Goal: Communication & Community: Participate in discussion

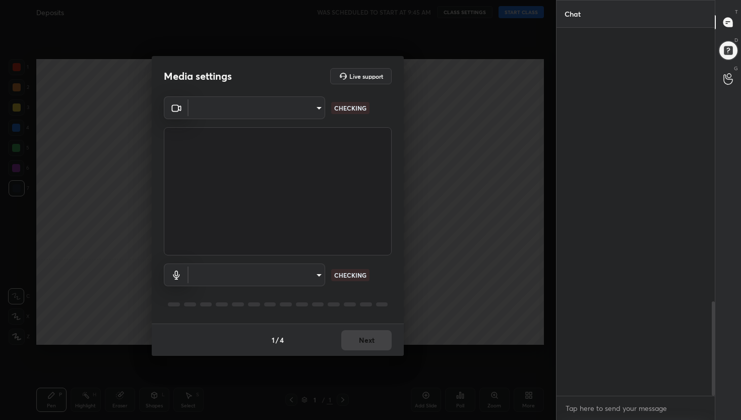
scroll to position [1065, 0]
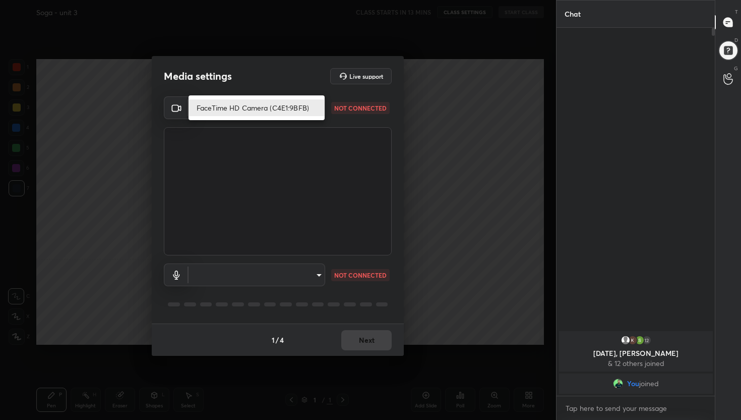
click at [276, 106] on body "1 2 3 4 5 6 7 C X Z C X Z E E Erase all H H Soga - unit 3 CLASS STARTS IN 13 MI…" at bounding box center [370, 210] width 741 height 420
click at [276, 106] on li "FaceTime HD Camera (C4E1:9BFB)" at bounding box center [257, 107] width 136 height 17
type input "5a713016567e470e6dd5df6246b98423104d43cffa9aa435ec8c7b56ea942b0e"
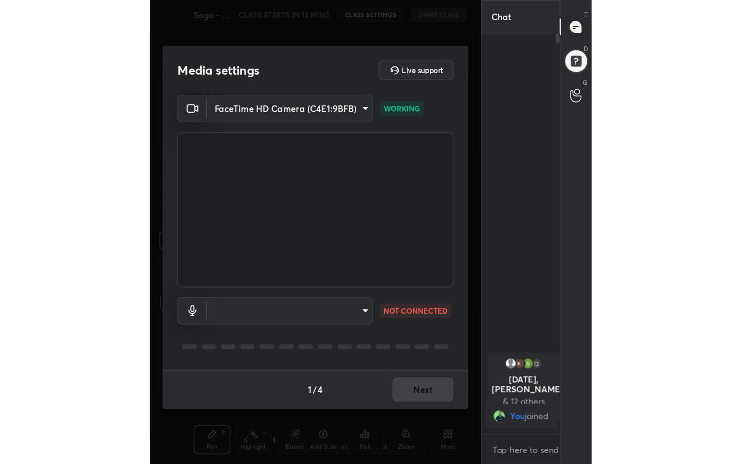
scroll to position [4, 4]
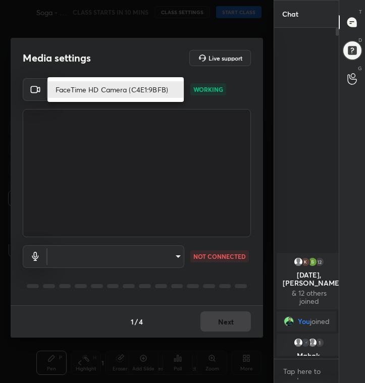
click at [136, 97] on body "1 2 3 4 5 6 7 C X Z C X Z E E Erase all H H Soga - unit 3 CLASS STARTS IN 10 MI…" at bounding box center [182, 191] width 365 height 383
click at [135, 96] on li "FaceTime HD Camera (C4E1:9BFB)" at bounding box center [115, 89] width 136 height 17
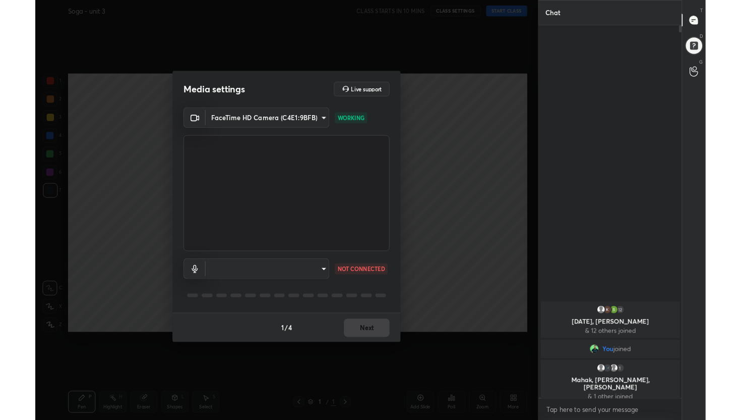
scroll to position [50081, 49921]
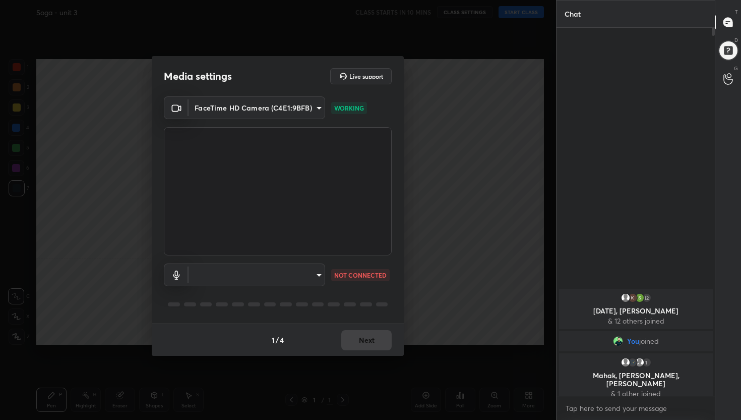
type textarea "x"
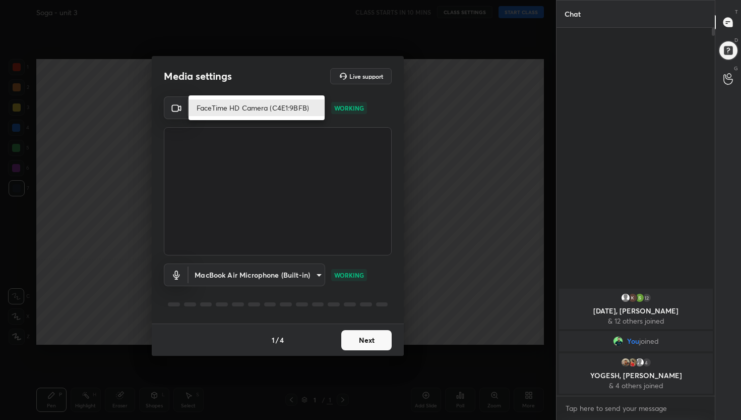
click at [279, 110] on body "1 2 3 4 5 6 7 C X Z C X Z E E Erase all H H Soga - unit 3 CLASS STARTS IN 10 MI…" at bounding box center [370, 210] width 741 height 420
click at [267, 107] on li "FaceTime HD Camera (C4E1:9BFB)" at bounding box center [257, 107] width 136 height 17
click at [256, 105] on body "1 2 3 4 5 6 7 C X Z C X Z E E Erase all H H Soga - unit 3 CLASS STARTS IN 10 MI…" at bounding box center [370, 210] width 741 height 420
click at [256, 105] on li "FaceTime HD Camera (C4E1:9BFB)" at bounding box center [257, 107] width 136 height 17
click at [250, 103] on body "1 2 3 4 5 6 7 C X Z C X Z E E Erase all H H Soga - unit 3 CLASS STARTS IN 10 MI…" at bounding box center [370, 210] width 741 height 420
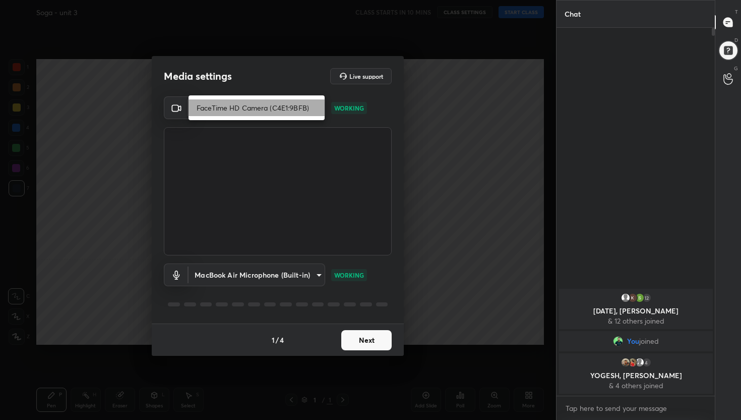
click at [250, 104] on li "FaceTime HD Camera (C4E1:9BFB)" at bounding box center [257, 107] width 136 height 17
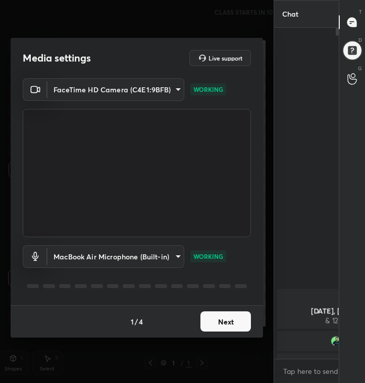
scroll to position [318, 233]
type textarea "x"
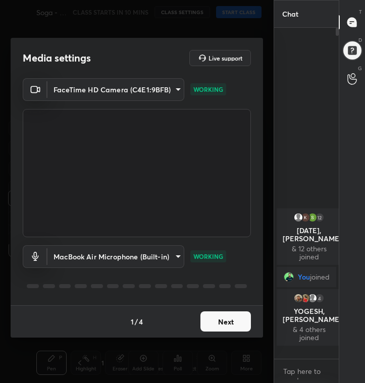
click at [123, 95] on body "1 2 3 4 5 6 7 C X Z C X Z E E Erase all H H Soga - unit 3 CLASS STARTS IN 10 MI…" at bounding box center [182, 191] width 365 height 383
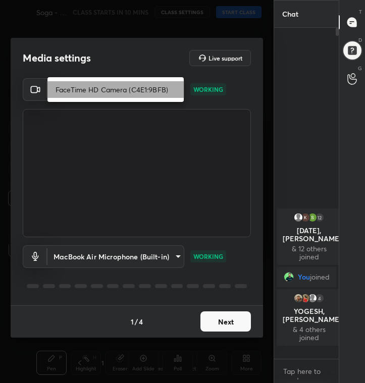
click at [122, 95] on li "FaceTime HD Camera (C4E1:9BFB)" at bounding box center [115, 89] width 136 height 17
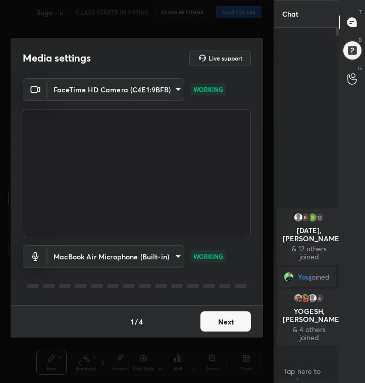
click at [130, 87] on body "1 2 3 4 5 6 7 C X Z C X Z E E Erase all H H Soga - unit 3 CLASS STARTS IN 9 MIN…" at bounding box center [182, 191] width 365 height 383
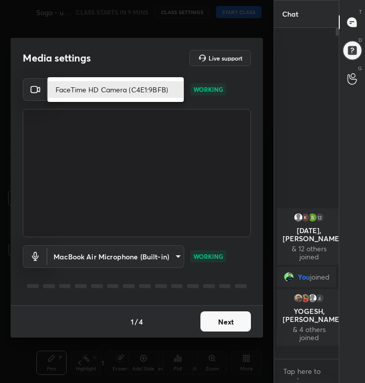
click at [130, 87] on body "1 2 3 4 5 6 7 C X Z C X Z E E Erase all H H Soga - unit 3 CLASS STARTS IN 9 MIN…" at bounding box center [182, 191] width 365 height 383
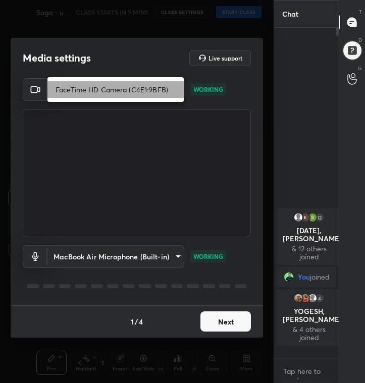
click at [130, 87] on li "FaceTime HD Camera (C4E1:9BFB)" at bounding box center [115, 89] width 136 height 17
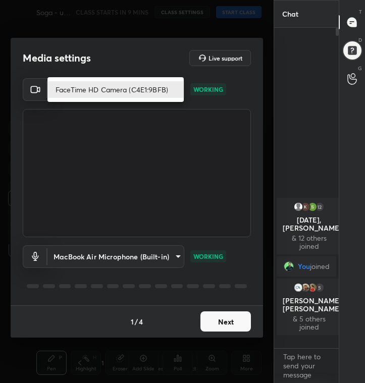
click at [126, 94] on body "1 2 3 4 5 6 7 C X Z C X Z E E Erase all H H Soga - unit 3 CLASS STARTS IN 9 MIN…" at bounding box center [182, 191] width 365 height 383
click at [126, 94] on li "FaceTime HD Camera (C4E1:9BFB)" at bounding box center [115, 89] width 136 height 17
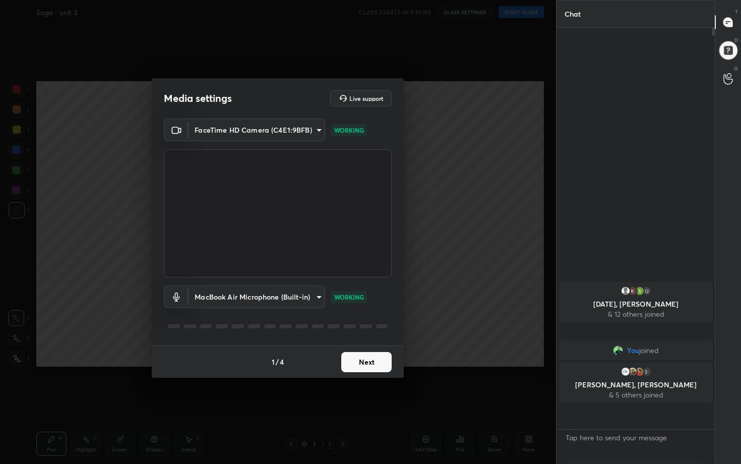
scroll to position [325, 155]
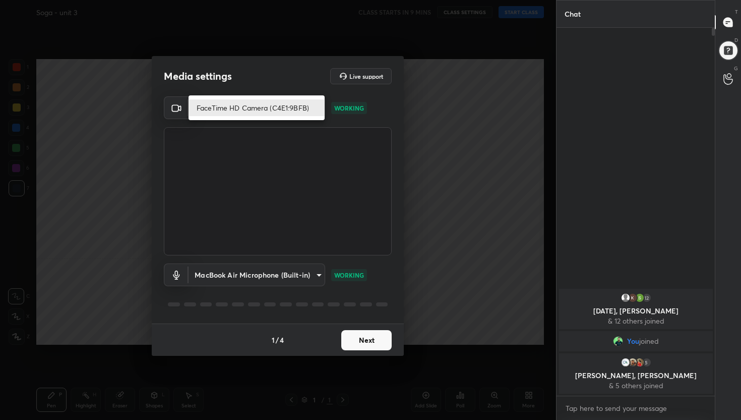
click at [300, 106] on body "1 2 3 4 5 6 7 C X Z C X Z E E Erase all H H Soga - unit 3 CLASS STARTS IN 9 MIN…" at bounding box center [370, 210] width 741 height 420
click at [302, 108] on li "FaceTime HD Camera (C4E1:9BFB)" at bounding box center [257, 107] width 136 height 17
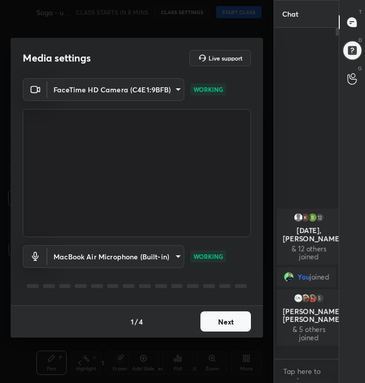
click at [101, 86] on body "1 2 3 4 5 6 7 C X Z C X Z E E Erase all H H Soga - unit 3 CLASS STARTS IN 8 MIN…" at bounding box center [182, 191] width 365 height 383
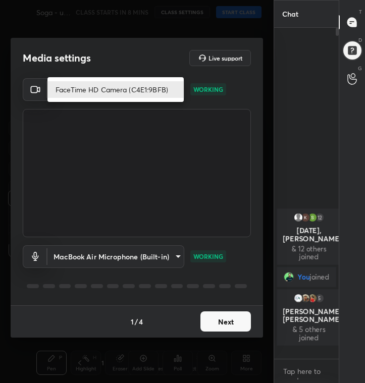
click at [100, 91] on li "FaceTime HD Camera (C4E1:9BFB)" at bounding box center [115, 89] width 136 height 17
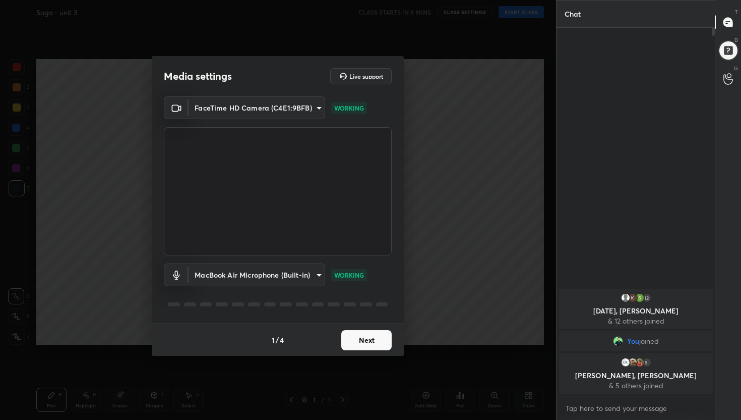
click at [355, 344] on button "Next" at bounding box center [366, 340] width 50 height 20
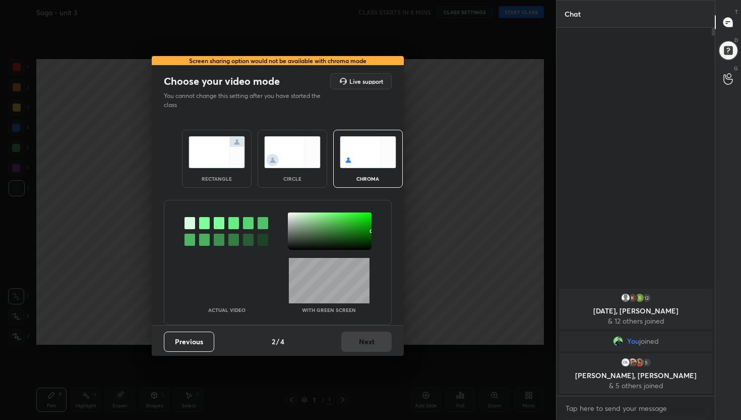
drag, startPoint x: 201, startPoint y: 155, endPoint x: 207, endPoint y: 167, distance: 12.9
click at [201, 155] on img at bounding box center [217, 152] width 56 height 32
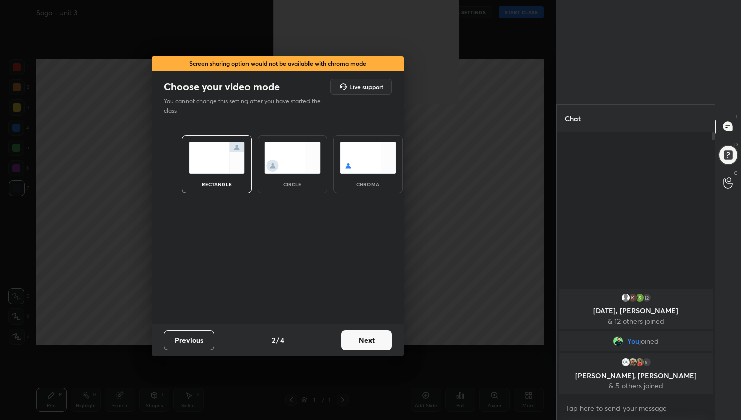
click at [364, 337] on button "Next" at bounding box center [366, 340] width 50 height 20
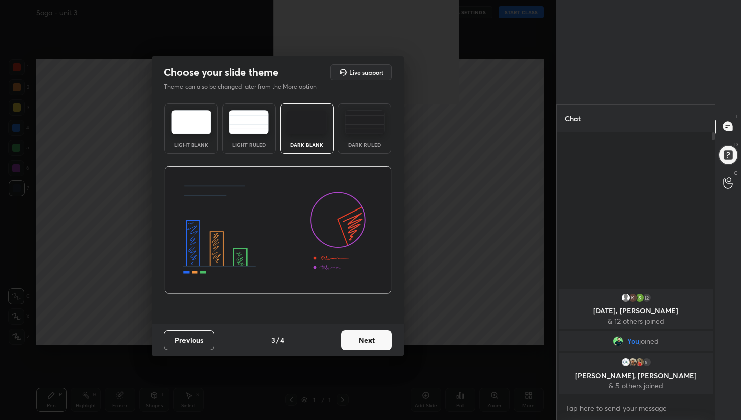
click at [364, 337] on button "Next" at bounding box center [366, 340] width 50 height 20
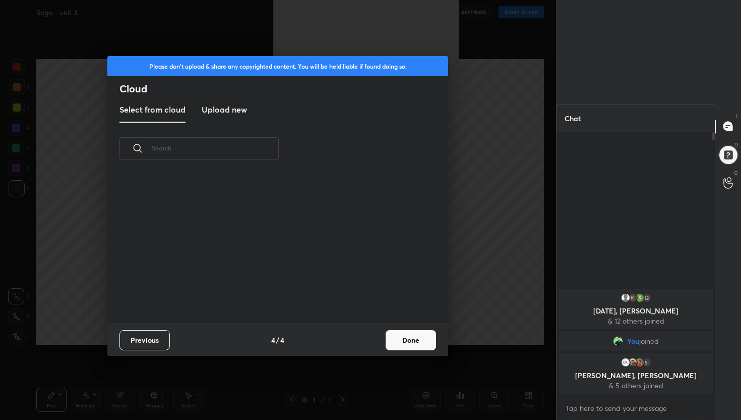
scroll to position [149, 324]
click at [364, 340] on button "Done" at bounding box center [411, 340] width 50 height 20
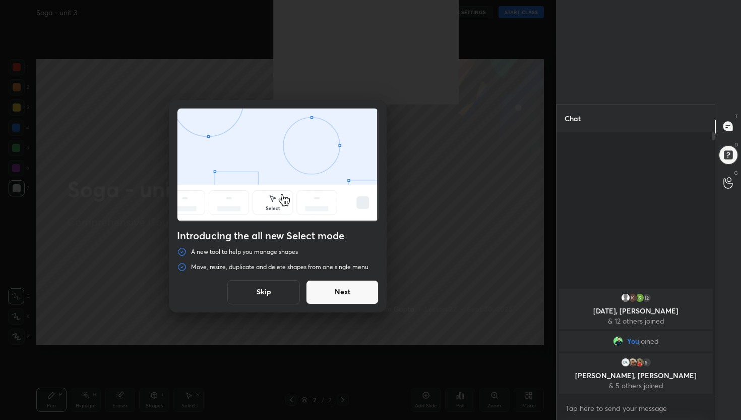
click at [357, 284] on button "Next" at bounding box center [342, 292] width 73 height 24
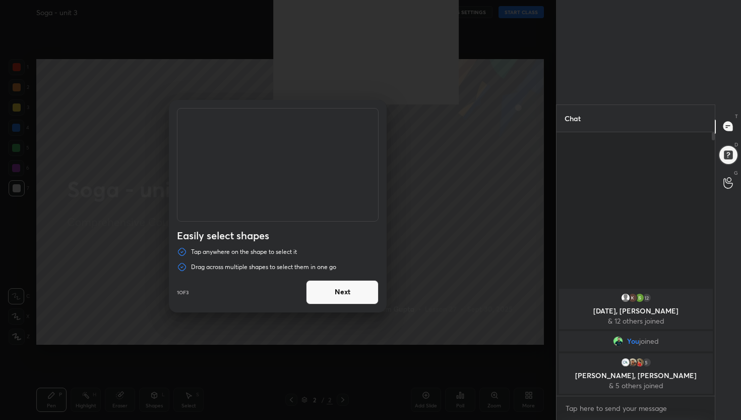
click at [357, 284] on button "Next" at bounding box center [342, 292] width 73 height 24
click at [357, 284] on button "Done" at bounding box center [342, 292] width 73 height 24
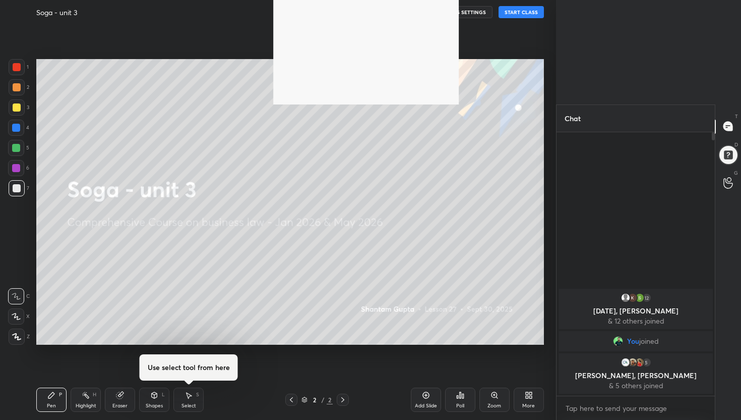
click at [364, 382] on body "1 2 3 4 5 6 7 C X Z C X Z E E Erase all H H Soga - unit 3 CLASS STARTS IN 8 MIN…" at bounding box center [370, 210] width 741 height 420
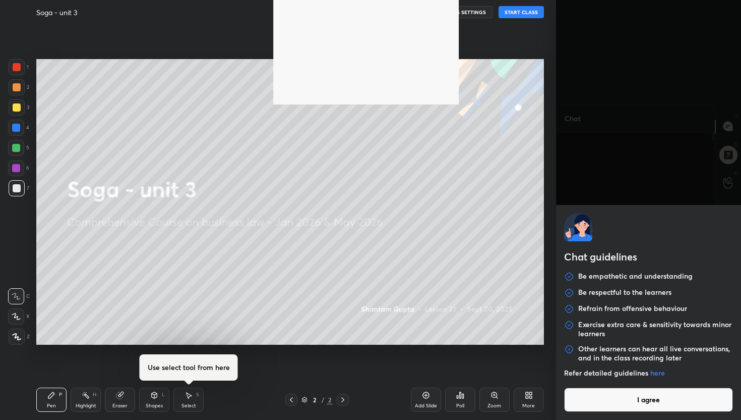
click at [364, 382] on button "I agree" at bounding box center [648, 399] width 169 height 24
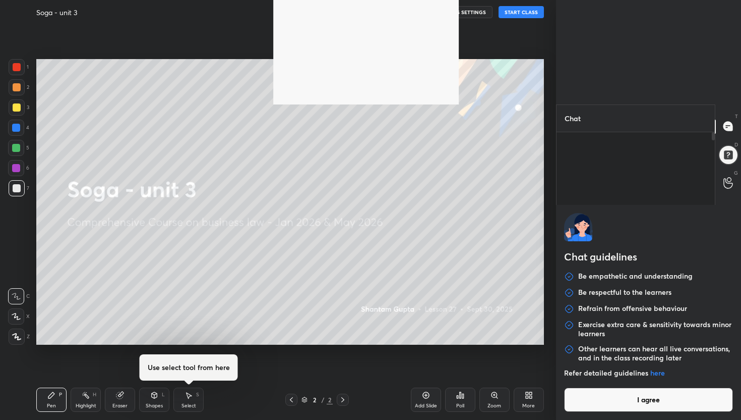
type textarea "x"
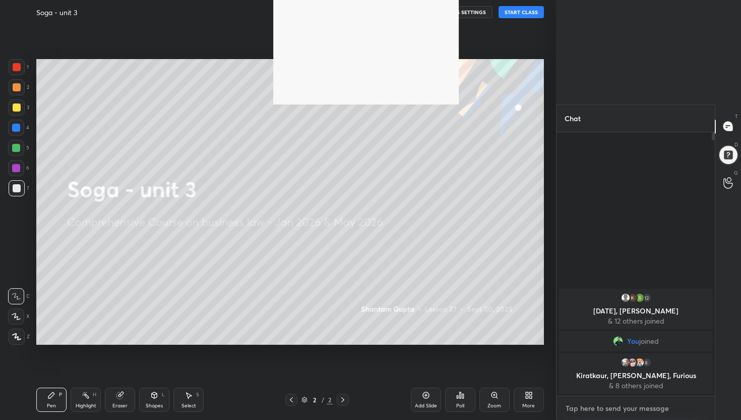
type textarea "o"
type textarea "x"
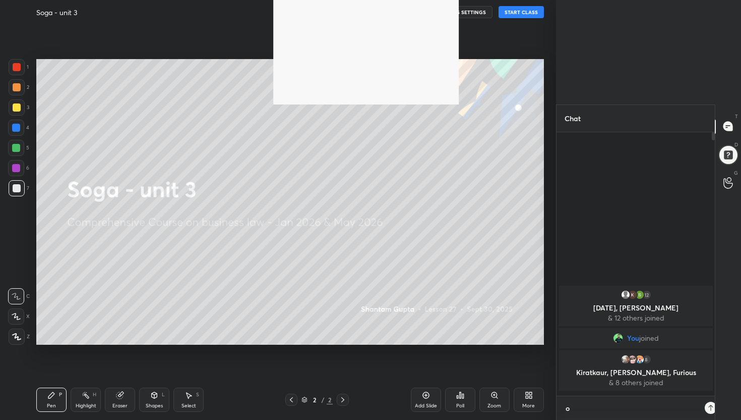
scroll to position [176, 155]
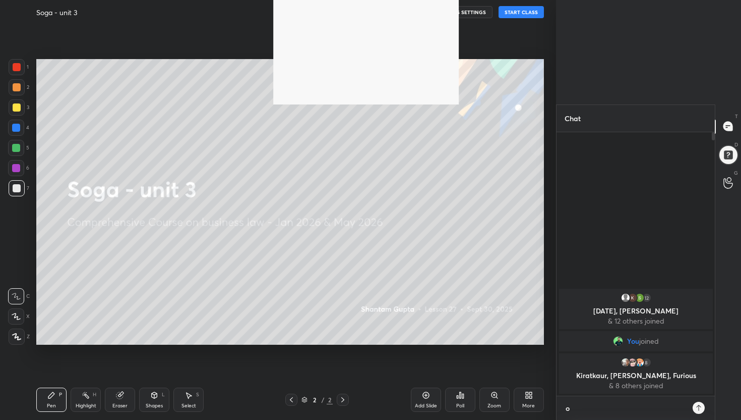
type textarea "od"
type textarea "x"
type textarea "odd"
type textarea "x"
type textarea "od"
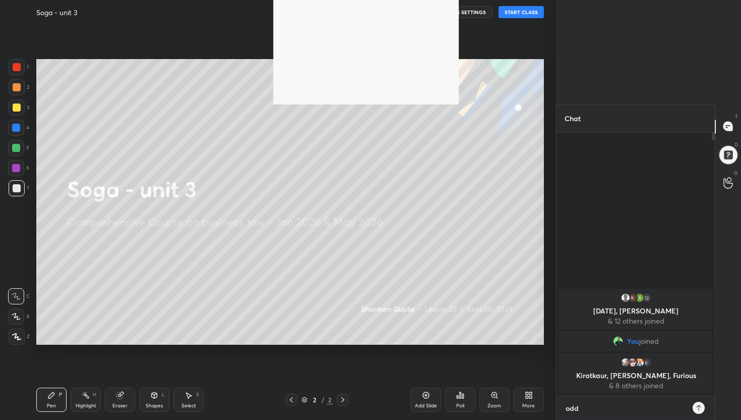
type textarea "x"
type textarea "o"
type textarea "x"
type textarea "n"
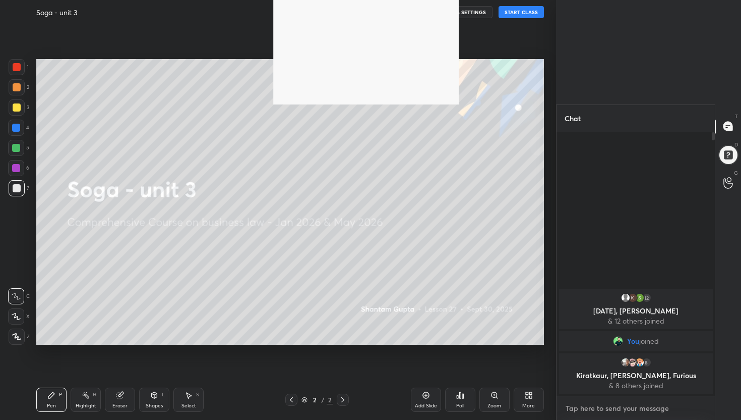
type textarea "x"
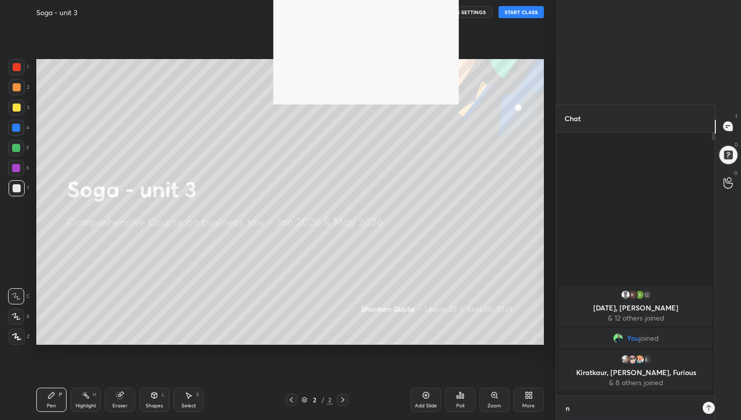
type textarea "no"
type textarea "x"
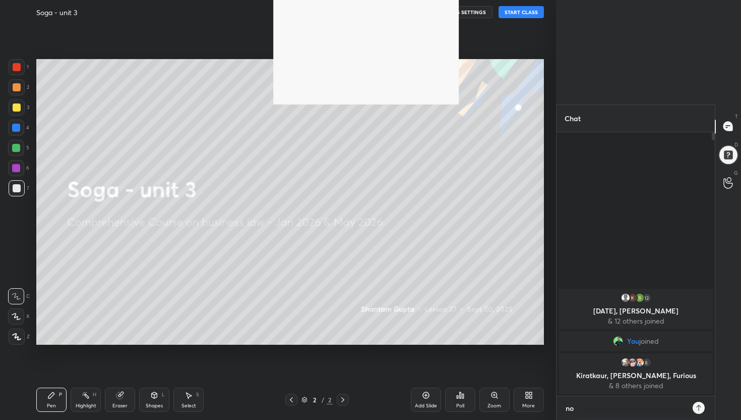
type textarea "no"
type textarea "x"
type textarea "no c"
type textarea "x"
type textarea "no cl"
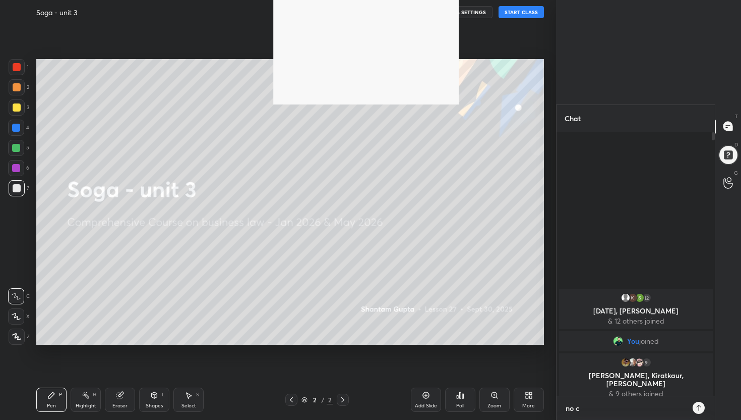
type textarea "x"
type textarea "no c"
type textarea "x"
type textarea "no"
type textarea "x"
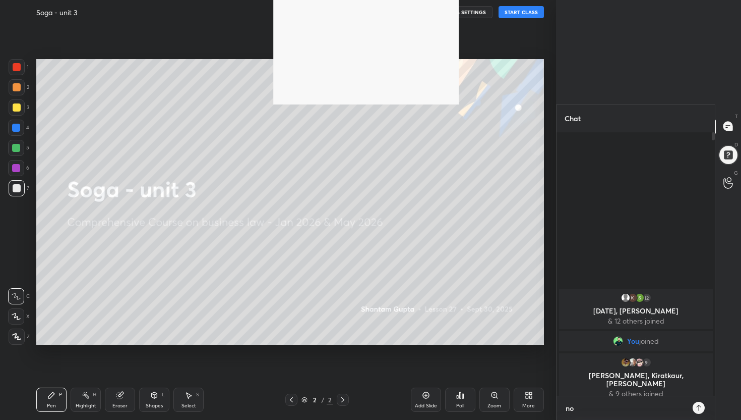
type textarea "no p"
type textarea "x"
type textarea "no"
type textarea "x"
type textarea "no c"
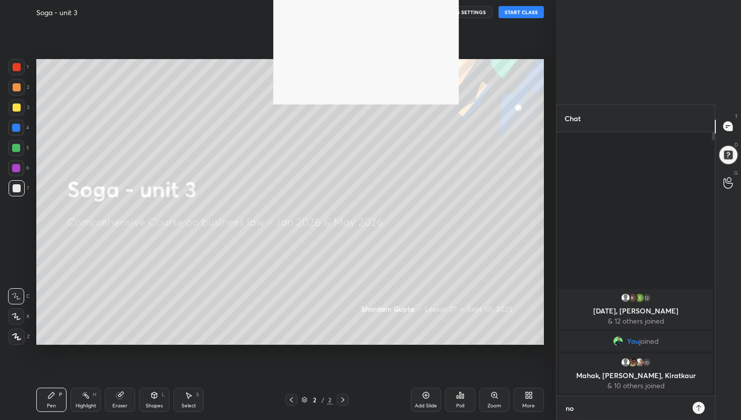
type textarea "x"
type textarea "no cl"
type textarea "x"
type textarea "no cla"
type textarea "x"
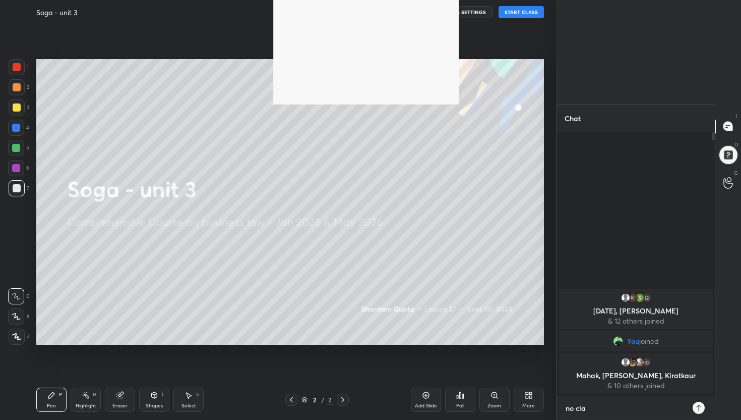
type textarea "no clas"
type textarea "x"
type textarea "no class"
type textarea "x"
type textarea "no classe"
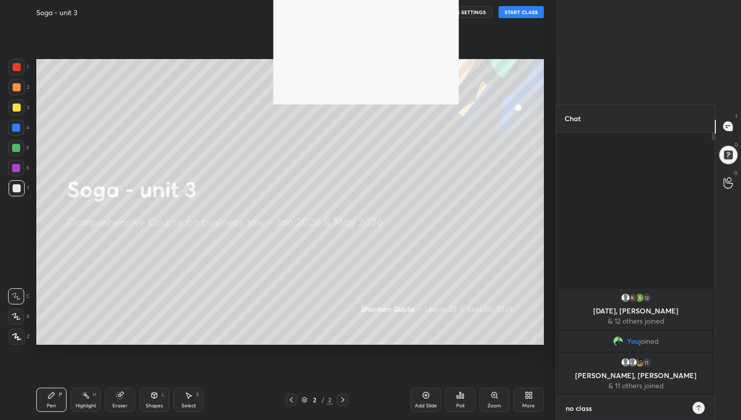
type textarea "x"
type textarea "no classes"
type textarea "x"
type textarea "no classes"
type textarea "x"
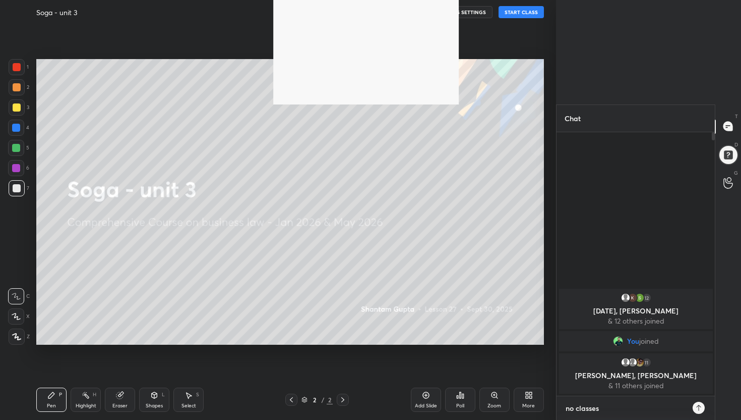
type textarea "no classes t"
type textarea "x"
type textarea "no classes ti"
type textarea "x"
type textarea "no classes til"
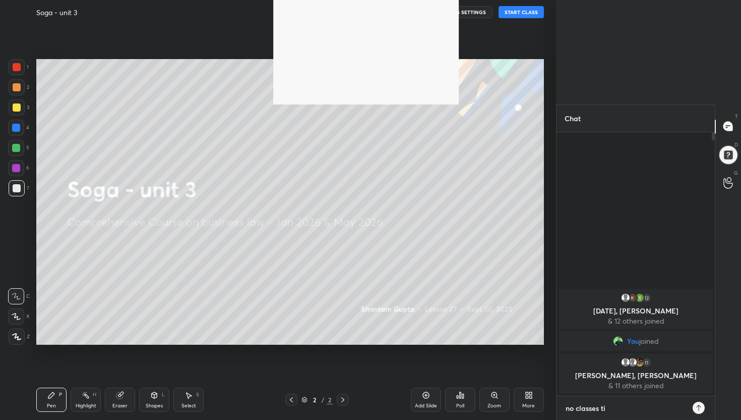
type textarea "x"
type textarea "no classes til"
type textarea "x"
type textarea "no classes til 0"
type textarea "x"
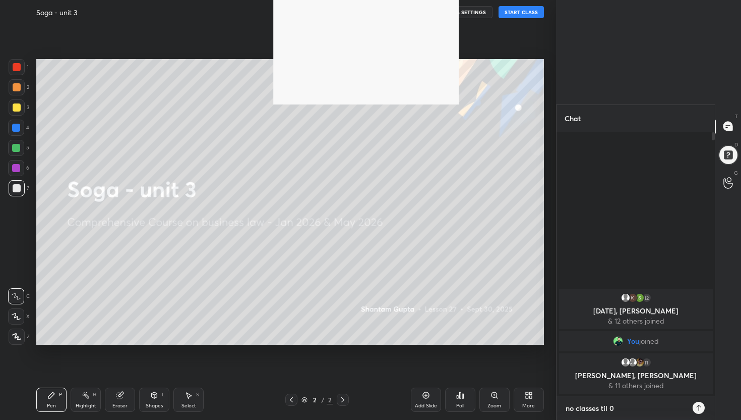
type textarea "no classes til 02"
type textarea "x"
type textarea "no classes til 02n"
type textarea "x"
type textarea "no classes til 02nd"
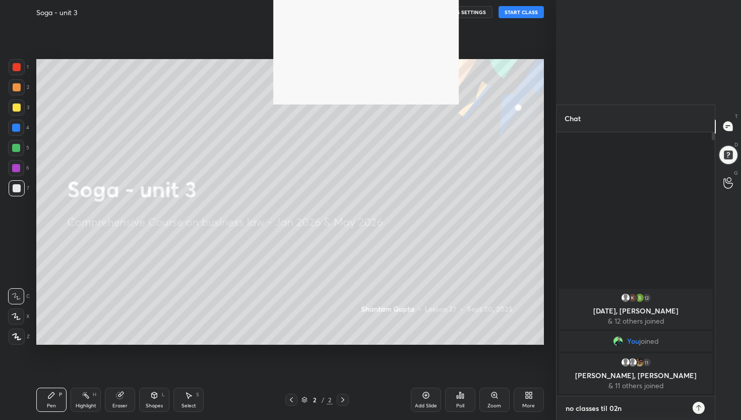
type textarea "x"
type textarea "no classes til 02nd"
type textarea "x"
type textarea "no classes til 02nd o"
type textarea "x"
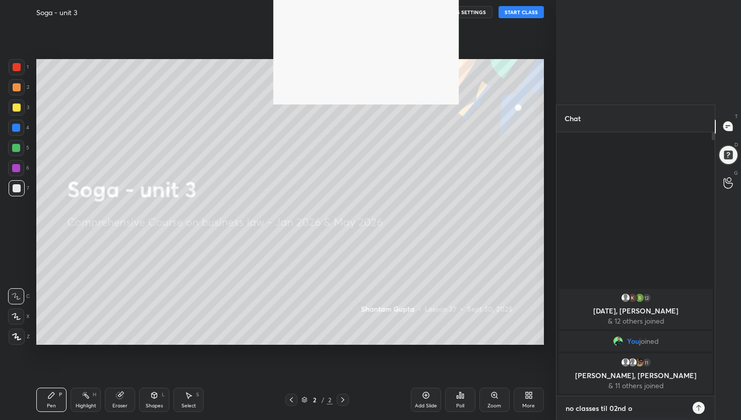
type textarea "no classes til 02nd oc"
type textarea "x"
type textarea "no classes til 02nd oct"
type textarea "x"
type textarea "no classes til 02nd octo"
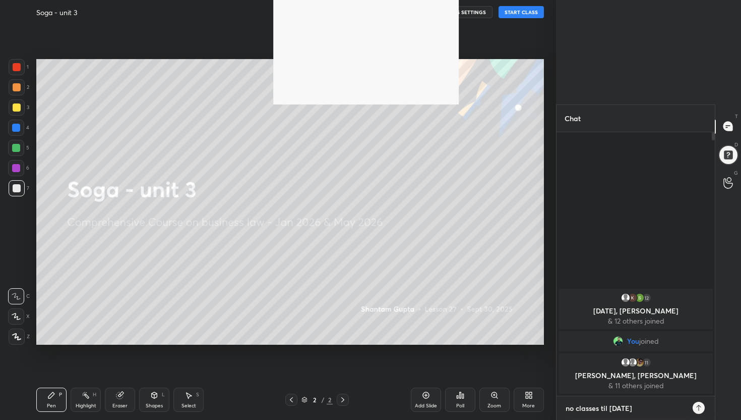
type textarea "x"
type textarea "no classes til 02nd octob"
type textarea "x"
type textarea "no classes til 02nd octobe"
type textarea "x"
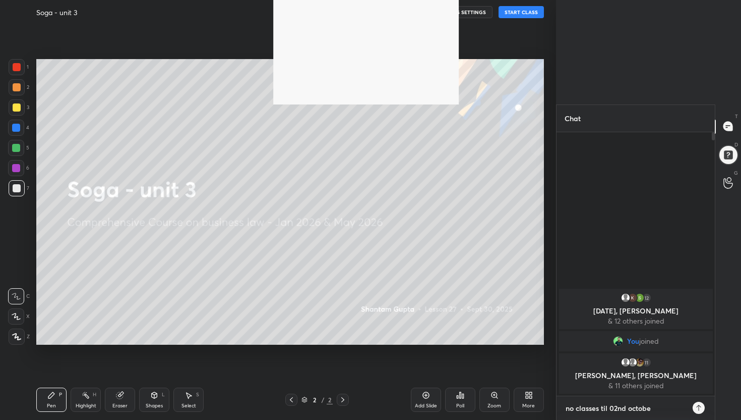
type textarea "no classes til 02nd october"
type textarea "x"
type textarea "no classes til 02nd october,"
type textarea "x"
type textarea "no classes til 02nd october,"
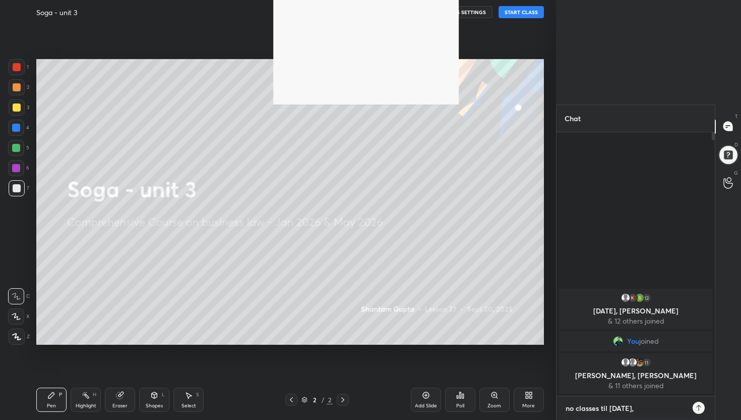
type textarea "x"
type textarea "no classes til 02nd october, v"
type textarea "x"
type textarea "no classes til 02nd october, vi"
type textarea "x"
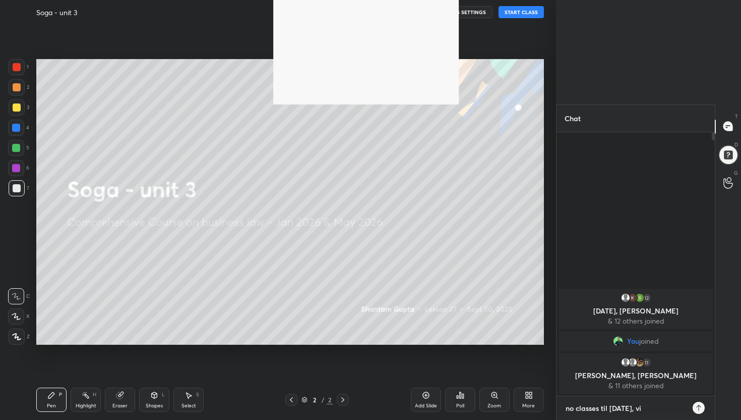
type textarea "no classes til 02nd october, vij"
type textarea "x"
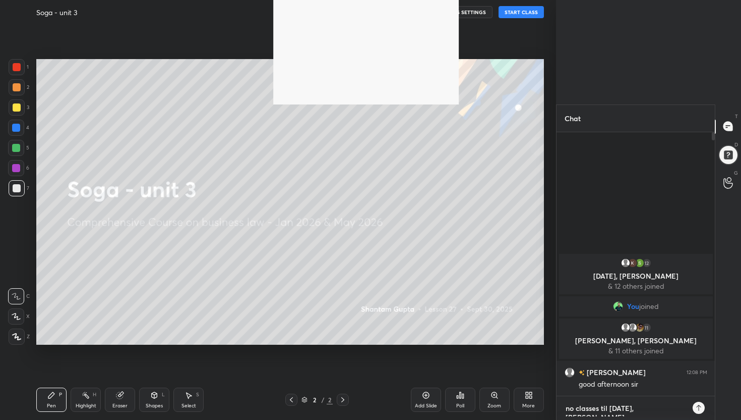
type textarea "no classes til 02nd october, vijy"
type textarea "x"
type textarea "no classes til 02nd october, vijya"
type textarea "x"
type textarea "no classes til 02nd october, vijyad"
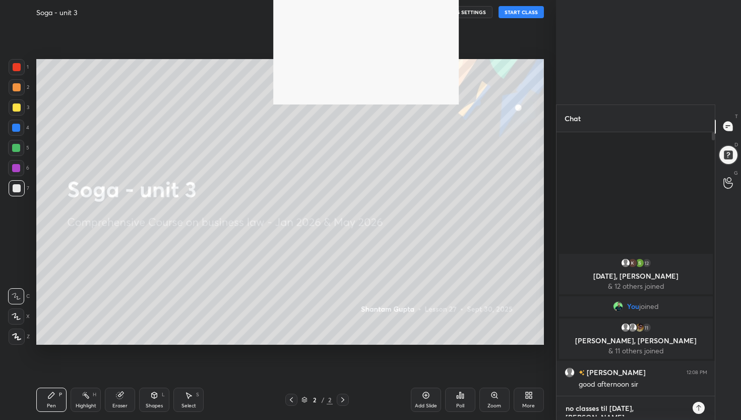
type textarea "x"
type textarea "no classes til 02nd october, vijyada"
type textarea "x"
type textarea "no classes til 02nd october, vijyadas"
type textarea "x"
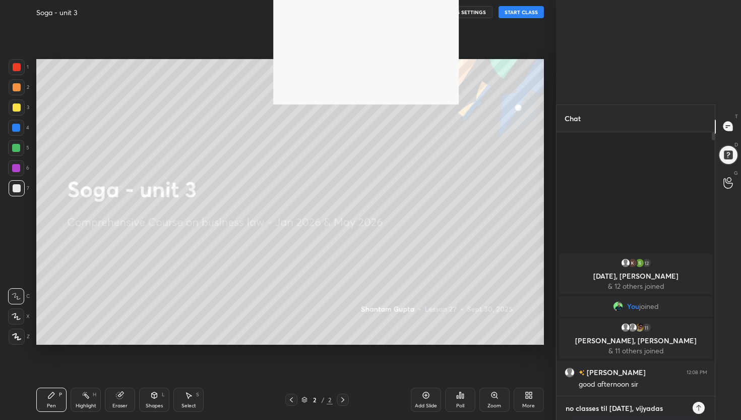
type textarea "no classes til 02nd october, vijyadash"
type textarea "x"
type textarea "no classes til 02nd october, vijyadashm"
type textarea "x"
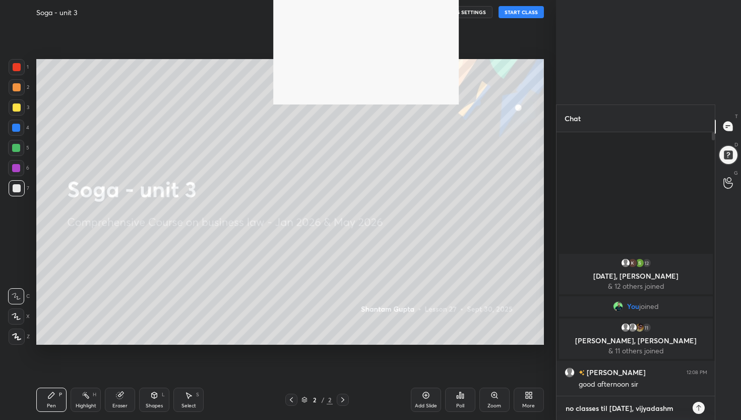
scroll to position [0, 0]
type textarea "no classes til 02nd october, vijyadashmi"
type textarea "x"
type textarea "no classes til [DATE], vijyadashmi."
type textarea "x"
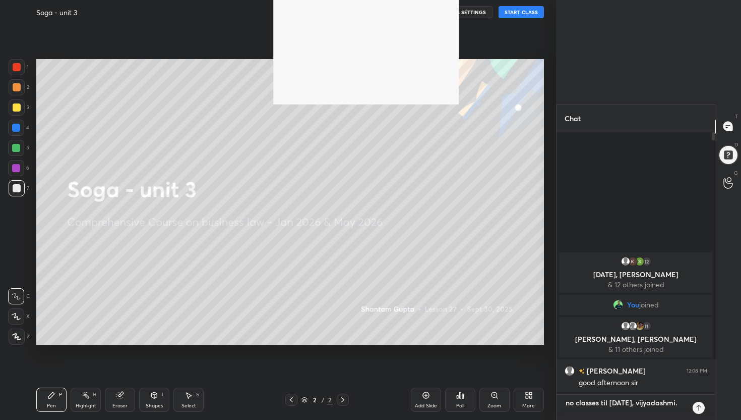
type textarea "no classes til [DATE], vijyadashmi."
type textarea "x"
type textarea "no classes til 02nd october, vijyadashmi. E"
type textarea "x"
type textarea "no classes til 02nd october, vijyadashmi. En"
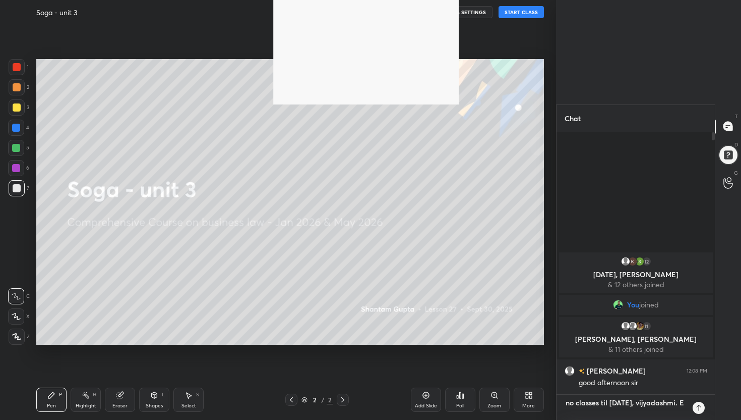
type textarea "x"
type textarea "no classes til 02nd october, vijyadashmi. Enj"
type textarea "x"
type textarea "no classes til 02nd october, vijyadashmi. Enjo"
type textarea "x"
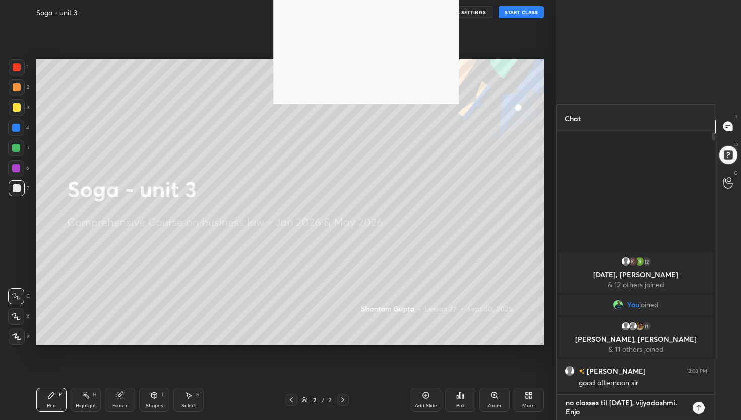
type textarea "no classes til 02nd october, vijyadashmi. Enjoy"
type textarea "x"
type textarea "no classes til 02nd october, vijyadashmi. Enjoy"
type textarea "x"
type textarea "no classes til 02nd october, vijyadashmi. Enjoy D"
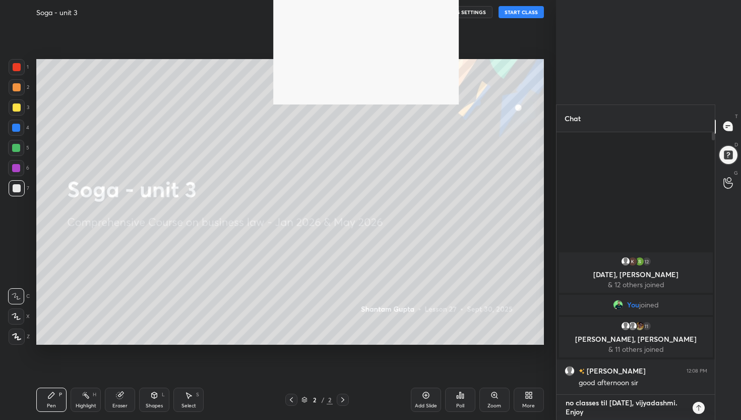
type textarea "x"
type textarea "no classes til 02nd october, vijyadashmi. Enjoy Du"
type textarea "x"
type textarea "no classes til 02nd october, vijyadashmi. Enjoy Dur"
type textarea "x"
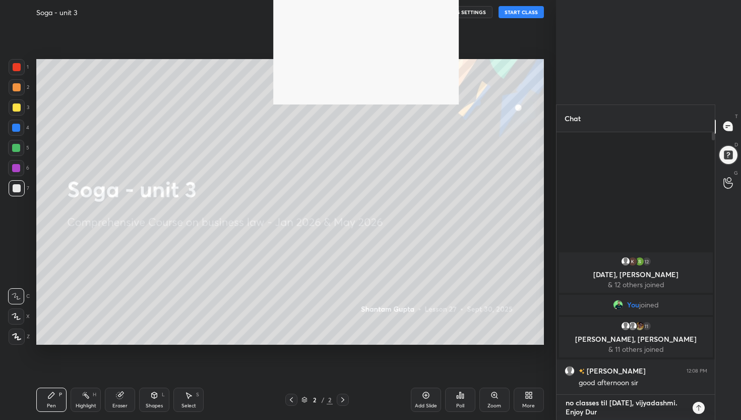
type textarea "no classes til 02nd october, vijyadashmi. Enjoy Durg"
type textarea "x"
type textarea "no classes til 02nd october, vijyadashmi. Enjoy Durga"
type textarea "x"
type textarea "no classes til 02nd october, vijyadashmi. Enjoy Durga"
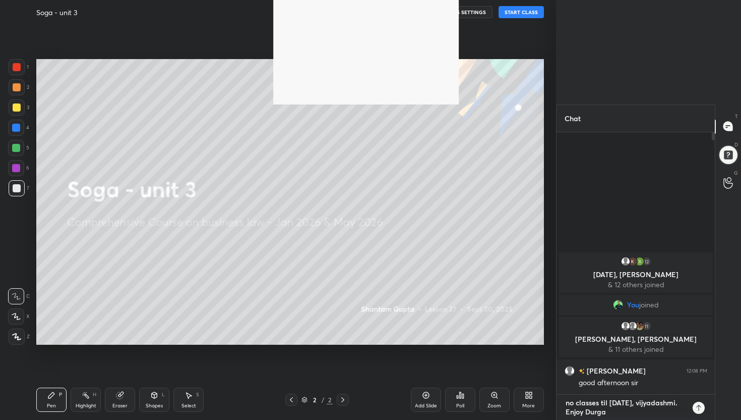
type textarea "x"
type textarea "no classes til 02nd october, vijyadashmi. Enjoy Durga P"
type textarea "x"
type textarea "no classes til 02nd october, vijyadashmi. Enjoy Durga Po"
type textarea "x"
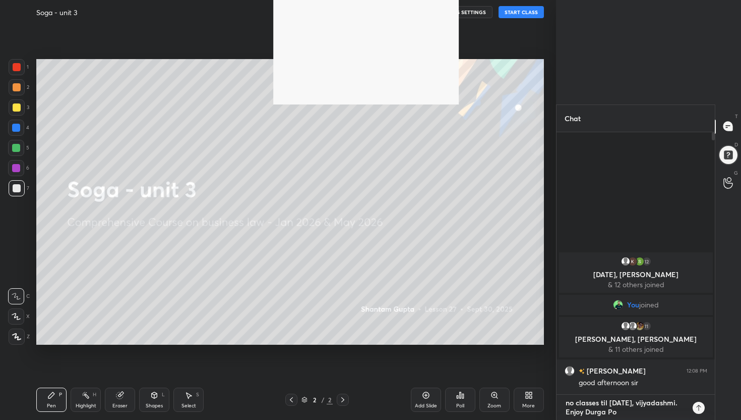
type textarea "no classes til 02nd october, vijyadashmi. Enjoy Durga Poo"
type textarea "x"
type textarea "no classes til 02nd october, vijyadashmi. Enjoy Durga Pooj"
type textarea "x"
type textarea "no classes til 02nd october, vijyadashmi. Enjoy Durga Pooja"
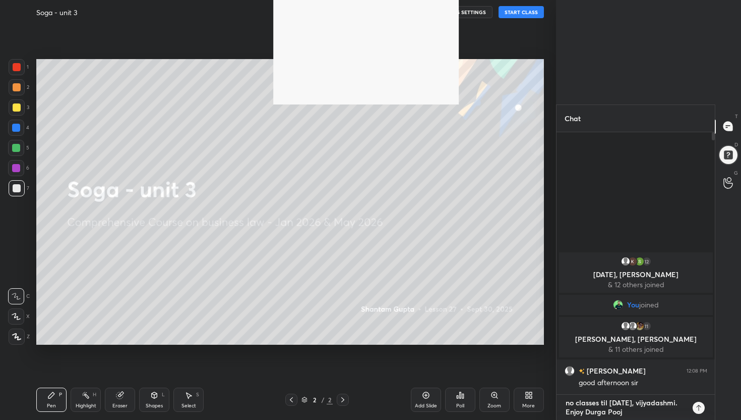
type textarea "x"
type textarea "no classes til 02nd october, vijyadashmi. Enjoy Durga Pooj"
type textarea "x"
type textarea "no classes til 02nd october, vijyadashmi. Enjoy Durga Poo"
type textarea "x"
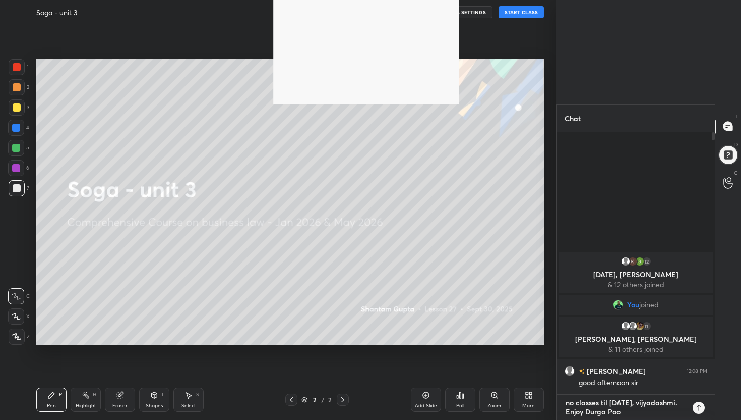
type textarea "no classes til 02nd october, vijyadashmi. Enjoy Durga Po"
type textarea "x"
type textarea "no classes til 02nd october, vijyadashmi. Enjoy Durga P"
type textarea "x"
type textarea "no classes til 02nd october, vijyadashmi. Enjoy Durga"
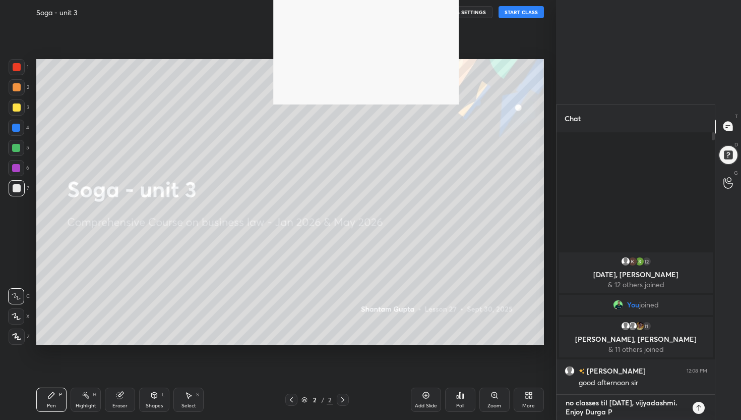
type textarea "x"
type textarea "no classes til 02nd october, vijyadashmi. Enjoy Durga"
type textarea "x"
type textarea "no classes til 02nd october, vijyadashmi. Enjoy Durg"
type textarea "x"
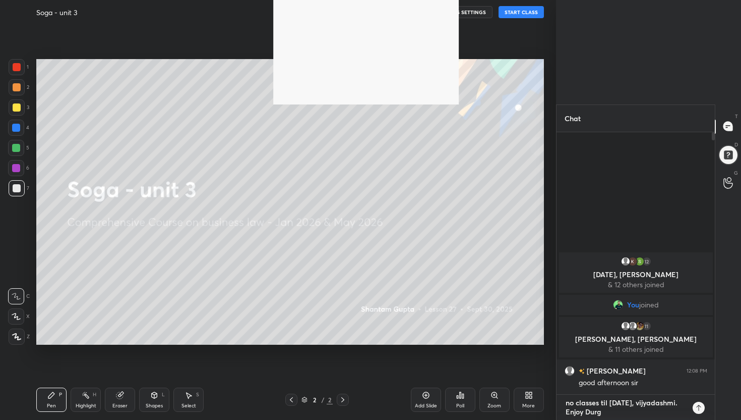
type textarea "no classes til 02nd october, vijyadashmi. Enjoy Dur"
type textarea "x"
type textarea "no classes til 02nd october, vijyadashmi. Enjoy Du"
type textarea "x"
type textarea "no classes til 02nd october, vijyadashmi. Enjoy D"
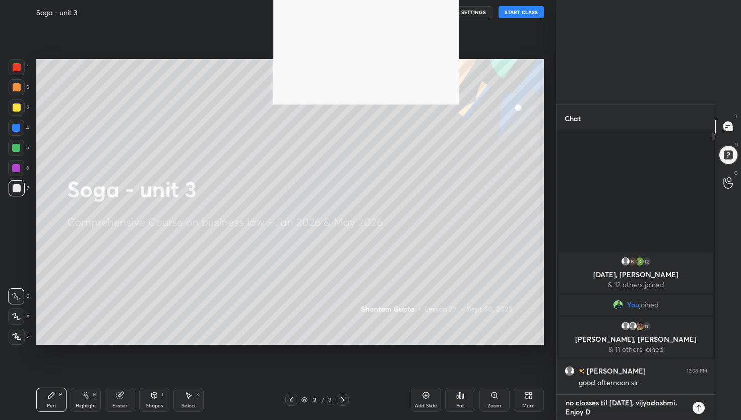
type textarea "x"
type textarea "no classes til 02nd october, vijyadashmi. Enjoy"
type textarea "x"
type textarea "no classes til 02nd october, vijyadashmi. Enjoy"
type textarea "x"
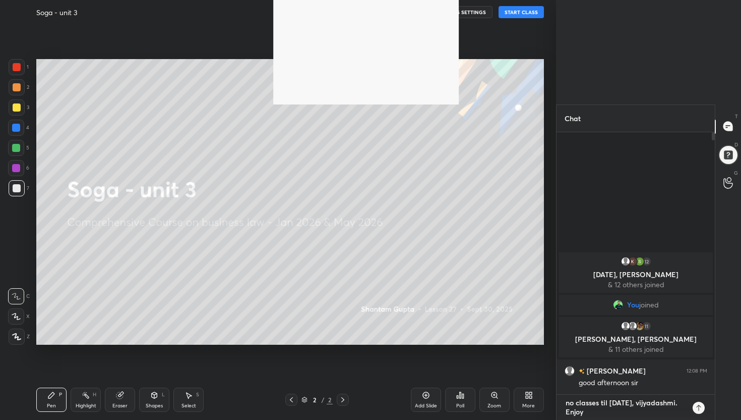
type textarea "no classes til 02nd october, vijyadashmi. Enjo"
type textarea "x"
type textarea "no classes til 02nd october, vijyadashmi. Enj"
type textarea "x"
type textarea "no classes til 02nd october, vijyadashmi. En"
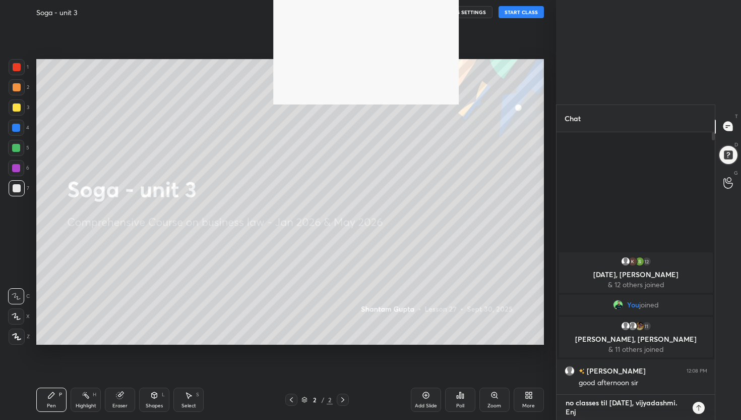
type textarea "x"
type textarea "no classes til 02nd october, vijyadashmi. E"
type textarea "x"
type textarea "no classes til [DATE], vijyadashmi."
type textarea "x"
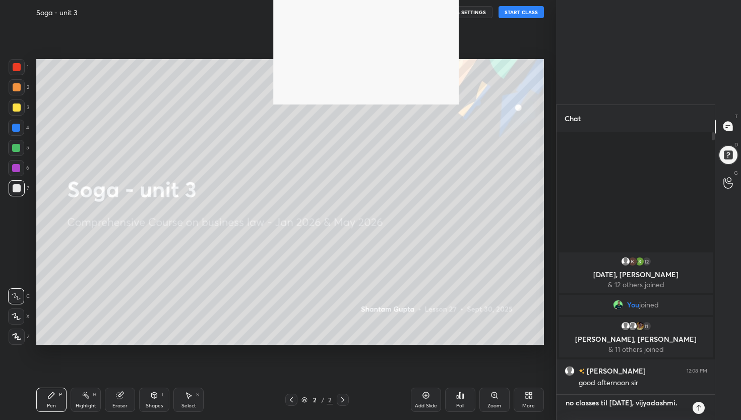
type textarea "no classes til [DATE], vijyadashmi."
type textarea "x"
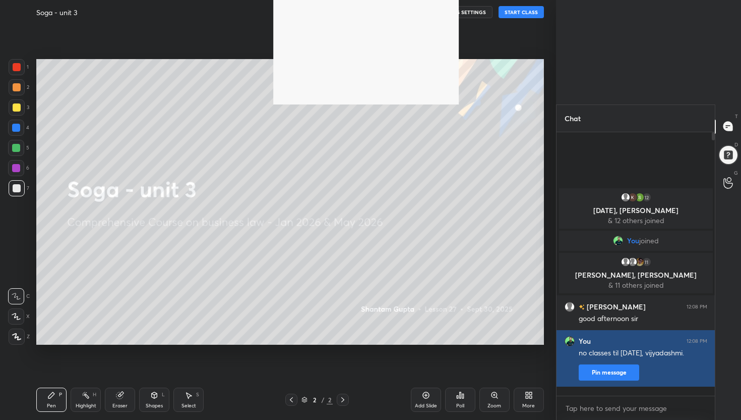
click at [364, 380] on button "Pin message" at bounding box center [609, 372] width 61 height 16
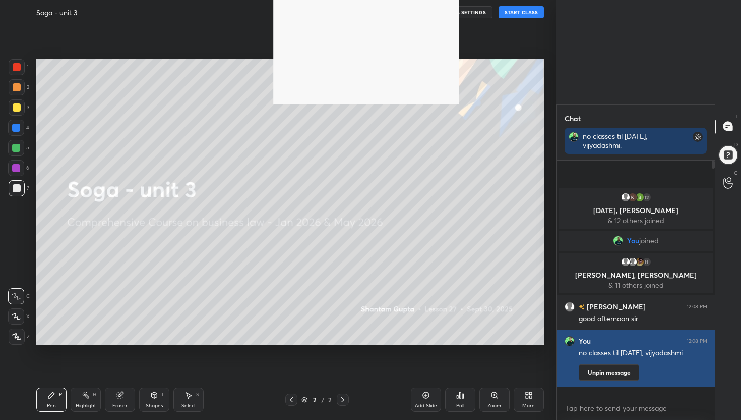
scroll to position [148, 155]
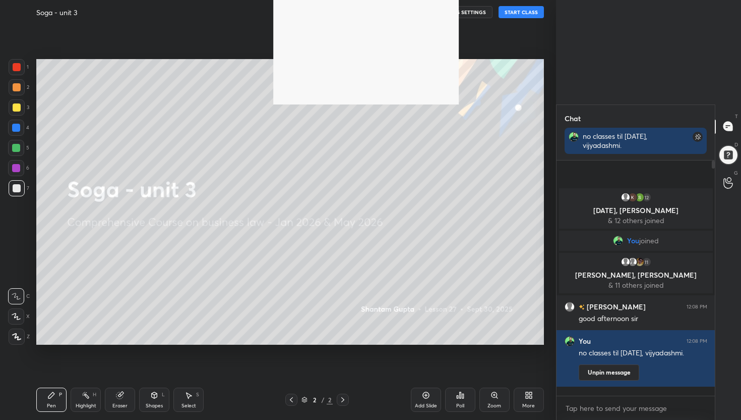
click at [364, 11] on button "START CLASS" at bounding box center [521, 12] width 45 height 12
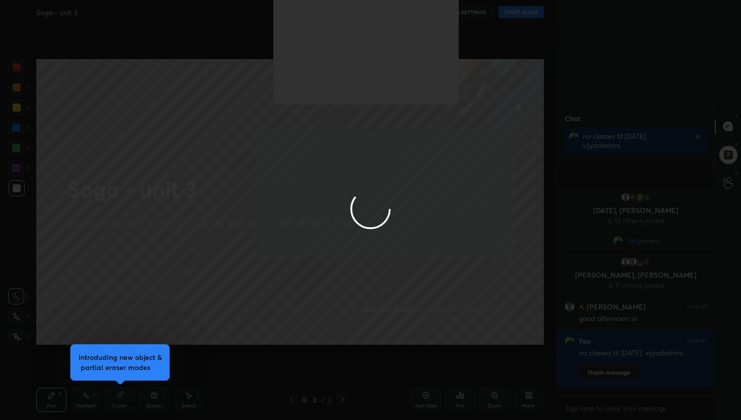
type textarea "x"
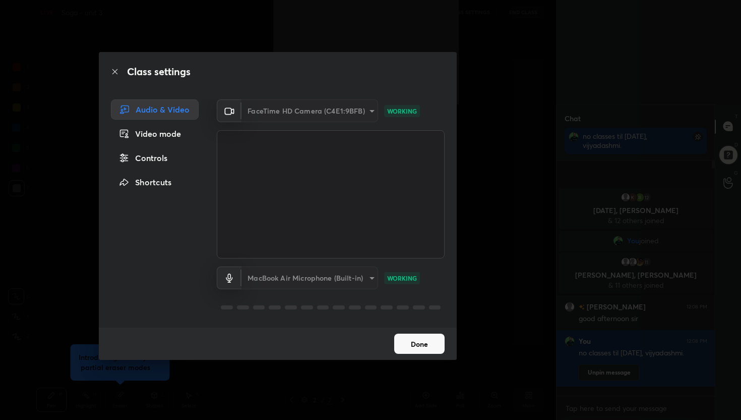
click at [328, 115] on div "FaceTime HD Camera (C4E1:9BFB)" at bounding box center [310, 110] width 137 height 23
click at [358, 113] on div "FaceTime HD Camera (C4E1:9BFB)" at bounding box center [310, 110] width 137 height 23
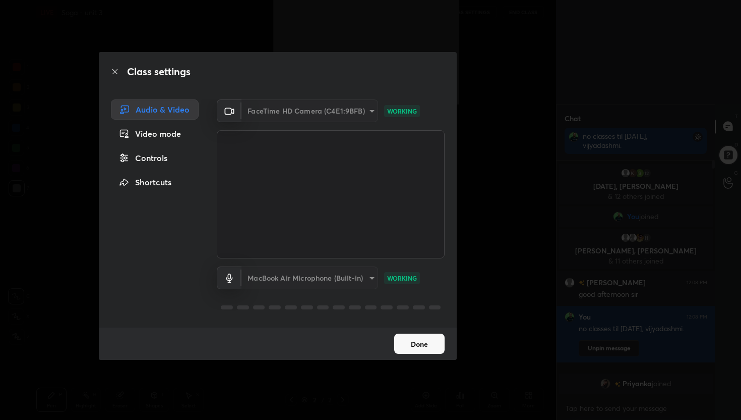
click at [154, 138] on div "Video mode" at bounding box center [155, 134] width 88 height 20
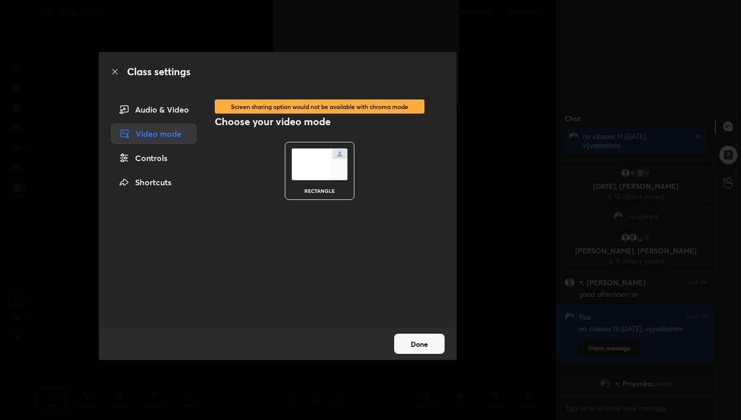
click at [171, 113] on div "Audio & Video" at bounding box center [154, 109] width 86 height 20
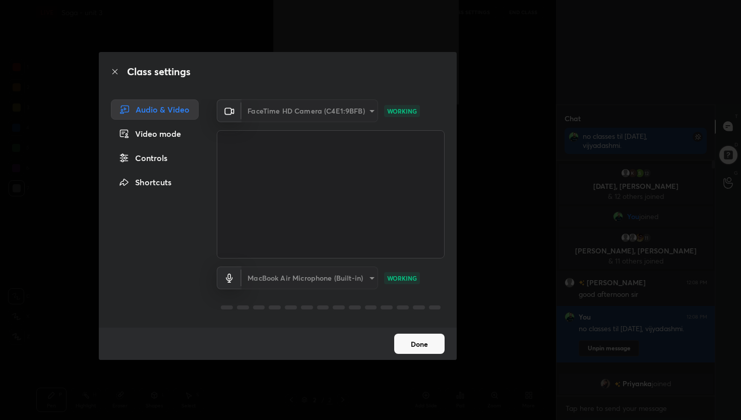
click at [304, 110] on div "FaceTime HD Camera (C4E1:9BFB)" at bounding box center [310, 110] width 137 height 23
click at [364, 351] on button "Done" at bounding box center [419, 343] width 50 height 20
click at [364, 348] on button "Done" at bounding box center [419, 343] width 50 height 20
click at [364, 346] on button "Done" at bounding box center [419, 343] width 50 height 20
click at [116, 74] on icon at bounding box center [115, 72] width 8 height 8
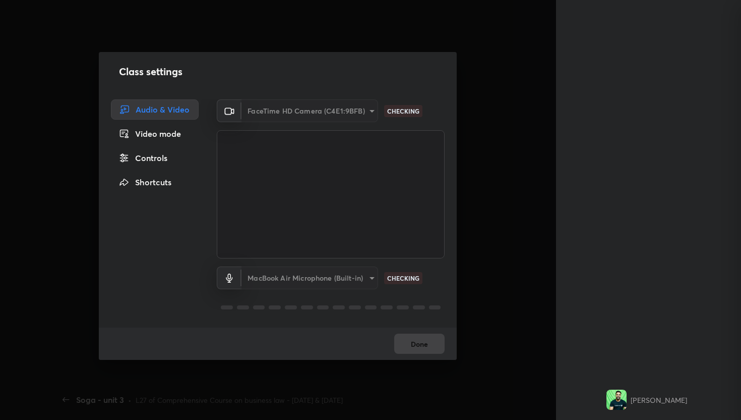
scroll to position [17, 0]
click at [113, 70] on icon at bounding box center [114, 71] width 5 height 5
click at [112, 73] on icon at bounding box center [115, 72] width 8 height 8
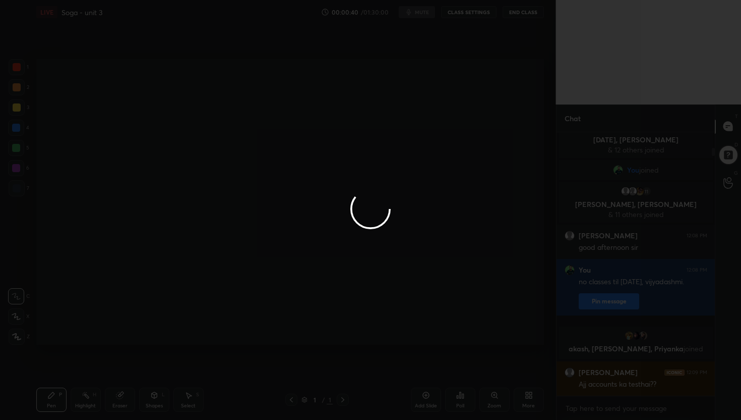
scroll to position [355, 515]
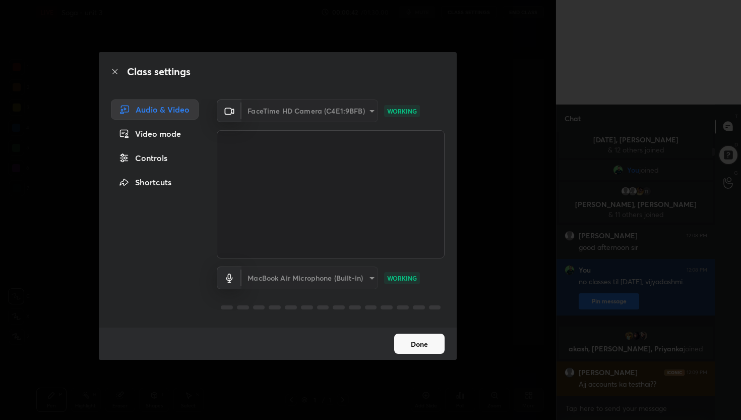
click at [439, 342] on button "Done" at bounding box center [419, 343] width 50 height 20
click at [438, 341] on div "Done" at bounding box center [278, 343] width 358 height 32
click at [438, 341] on button "Done" at bounding box center [419, 343] width 50 height 20
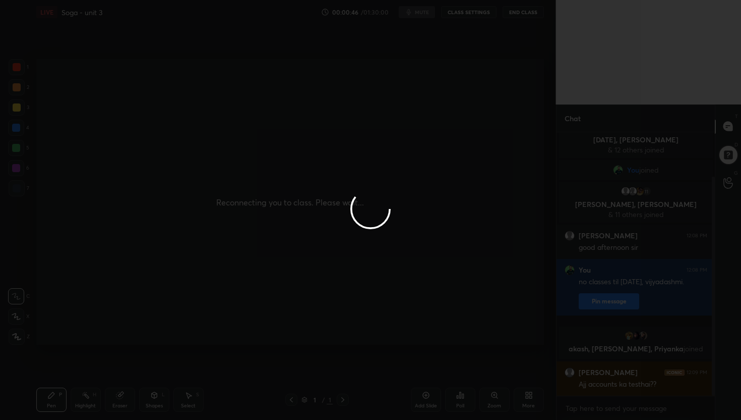
scroll to position [53, 0]
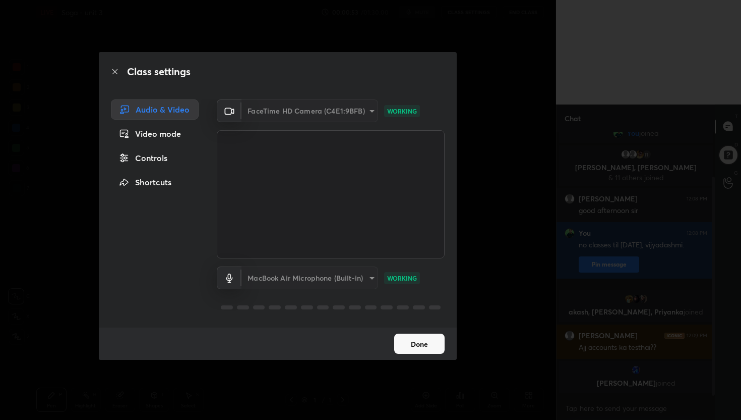
click at [115, 71] on icon at bounding box center [115, 72] width 8 height 8
